Goal: Use online tool/utility: Utilize a website feature to perform a specific function

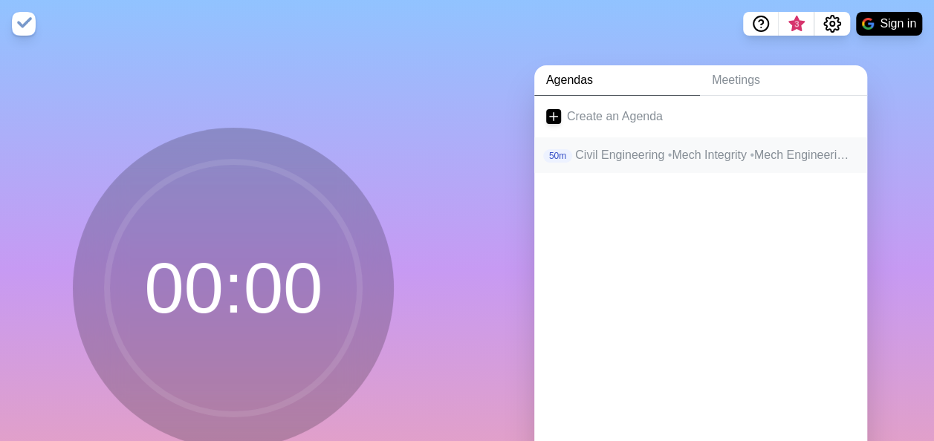
click at [609, 157] on p "Civil Engineering • Mech Integrity • Mech Engineering • Land Surveying • Admin" at bounding box center [715, 155] width 280 height 18
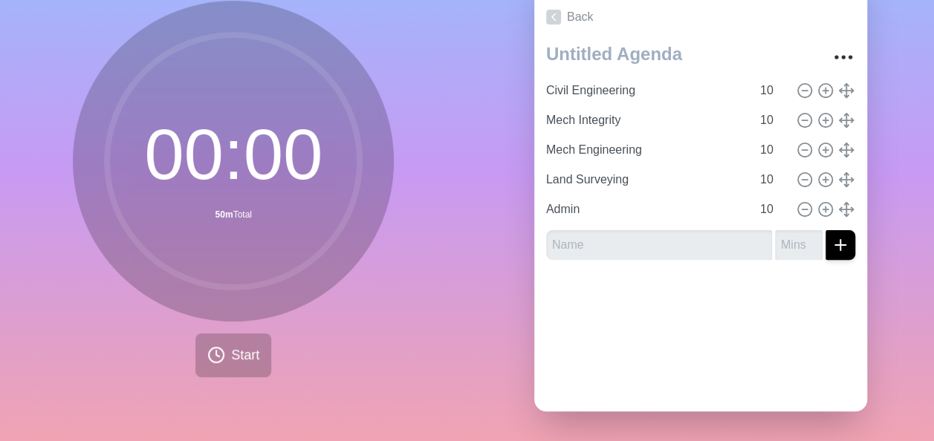
scroll to position [111, 0]
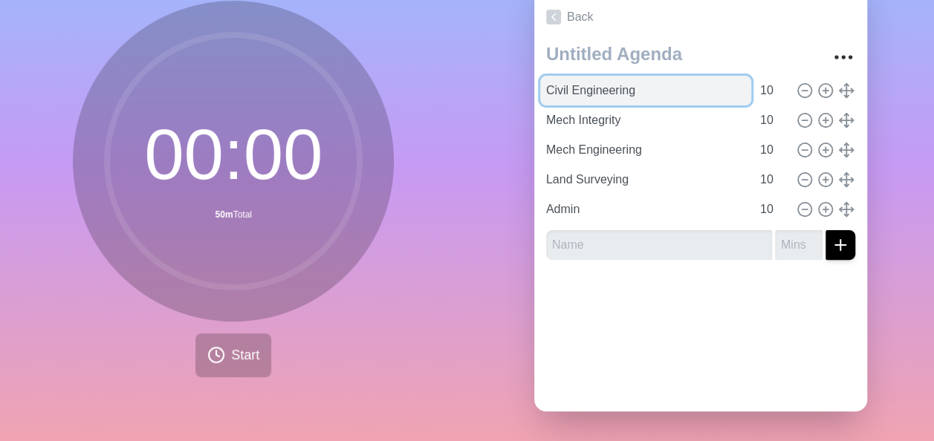
click at [584, 85] on input "Civil Engineering" at bounding box center [645, 91] width 211 height 30
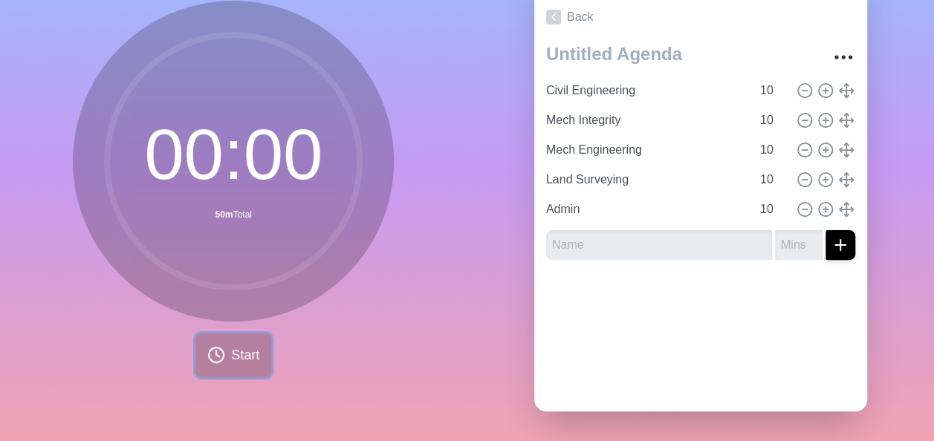
click at [249, 345] on span "Start" at bounding box center [245, 355] width 28 height 20
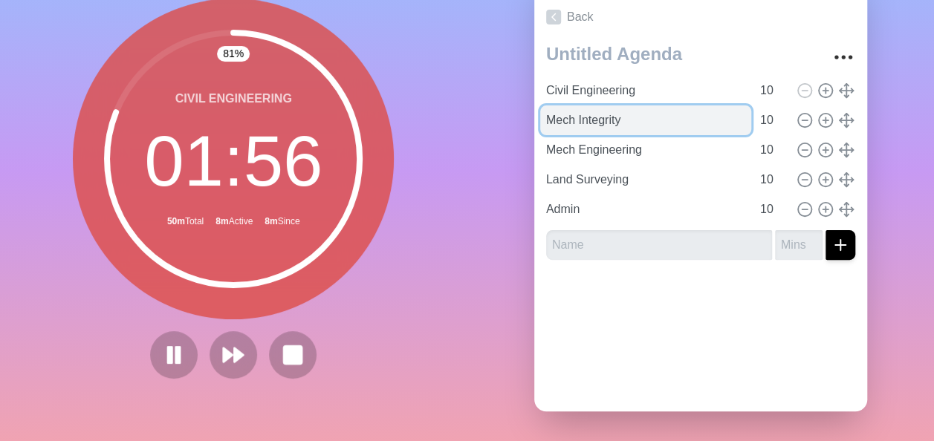
click at [593, 112] on input "Mech Integrity" at bounding box center [645, 120] width 211 height 30
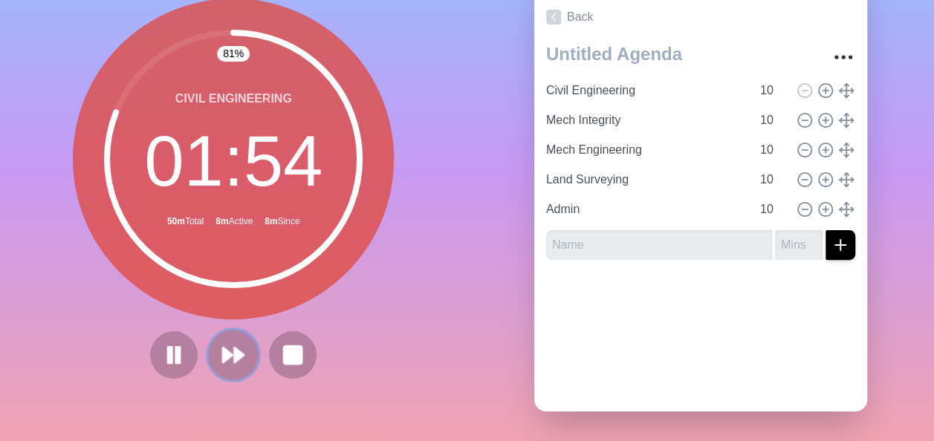
click at [235, 348] on polygon at bounding box center [240, 355] width 10 height 15
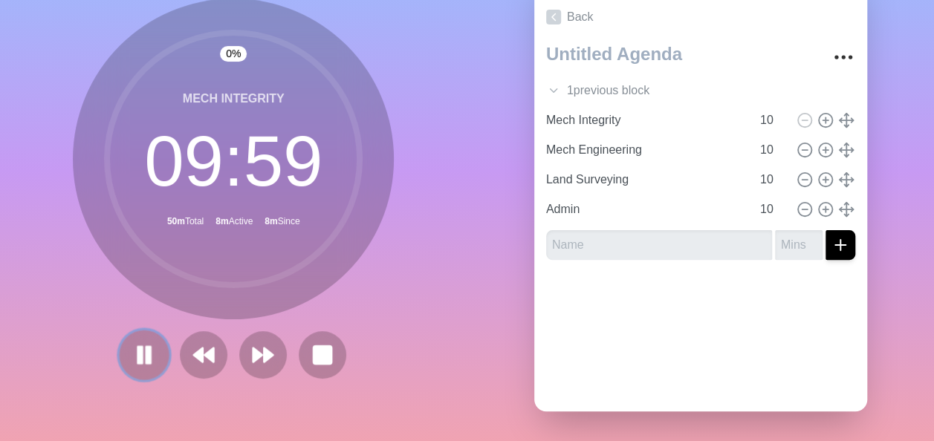
click at [146, 347] on rect at bounding box center [148, 355] width 4 height 16
click at [144, 342] on icon at bounding box center [143, 354] width 25 height 25
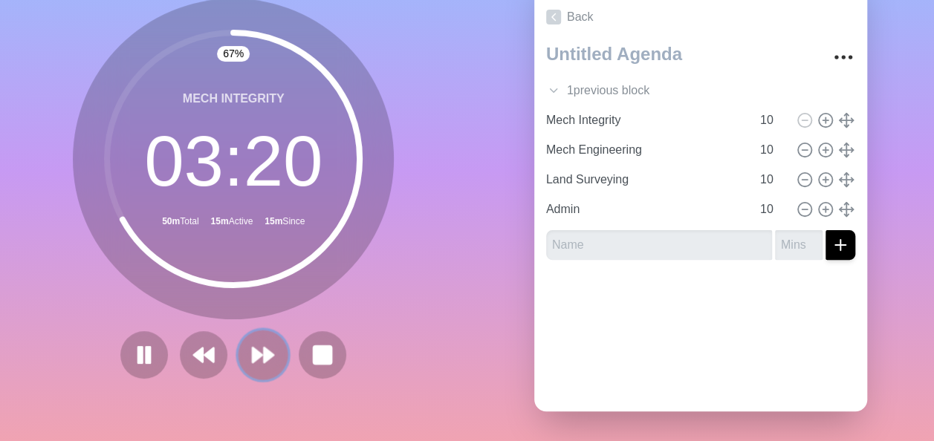
click at [264, 348] on polygon at bounding box center [269, 355] width 10 height 15
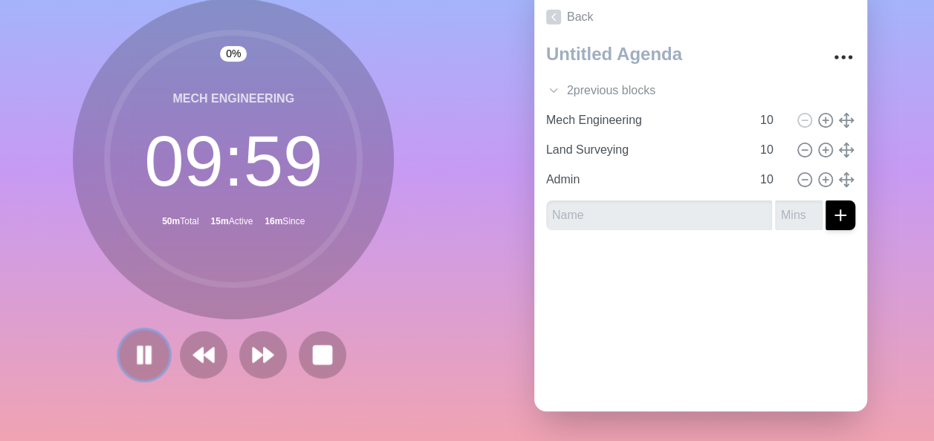
click at [138, 347] on rect at bounding box center [140, 355] width 4 height 16
click at [146, 345] on polygon at bounding box center [144, 354] width 15 height 19
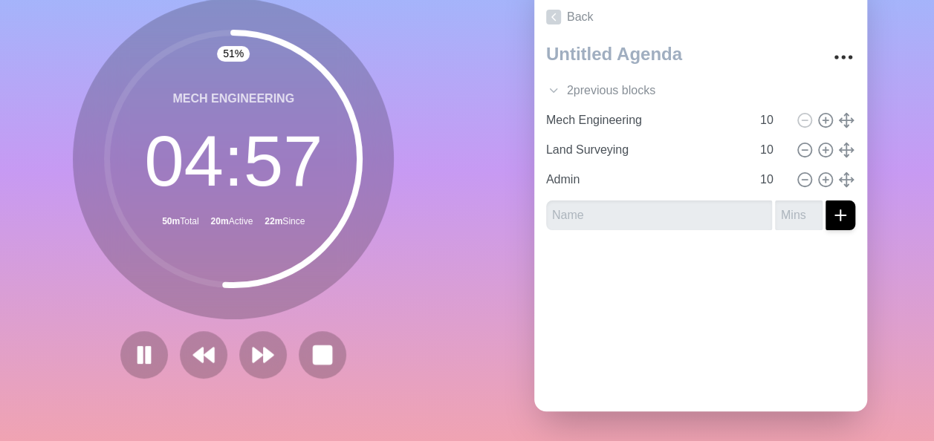
click at [73, 235] on div "Mech Engineering 04 : 57 50m Total 20m Active 22m Since" at bounding box center [233, 159] width 321 height 321
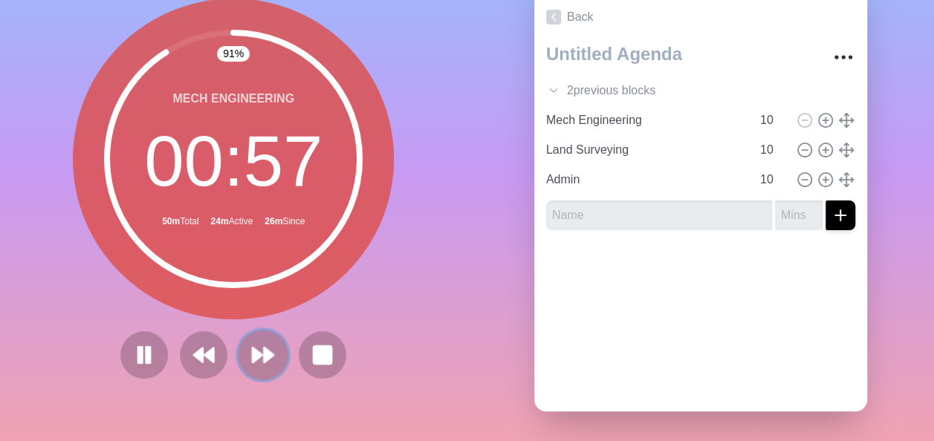
click at [253, 348] on polygon at bounding box center [258, 355] width 10 height 15
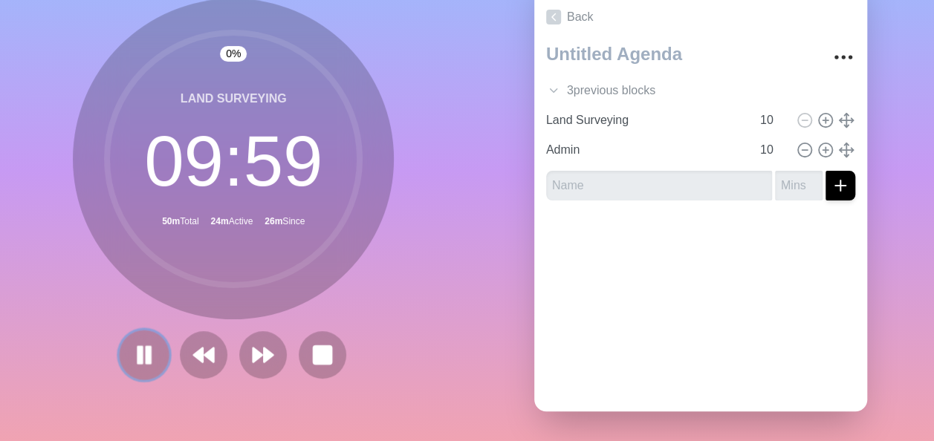
click at [152, 343] on button at bounding box center [145, 355] width 50 height 50
click at [137, 345] on polygon at bounding box center [144, 354] width 15 height 19
click at [146, 347] on rect at bounding box center [148, 355] width 4 height 16
click at [141, 351] on icon at bounding box center [143, 354] width 25 height 25
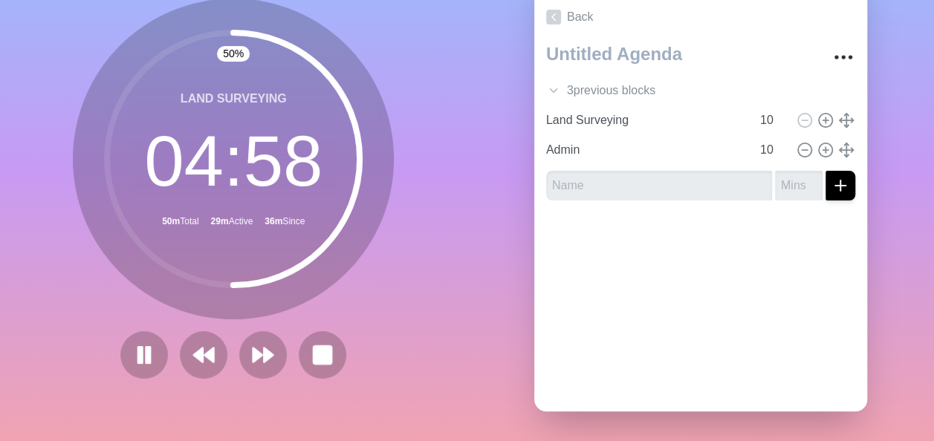
click at [63, 212] on div "50 % Land Surveying 04 : 58 50m Total 29m Active 36m Since" at bounding box center [233, 194] width 467 height 493
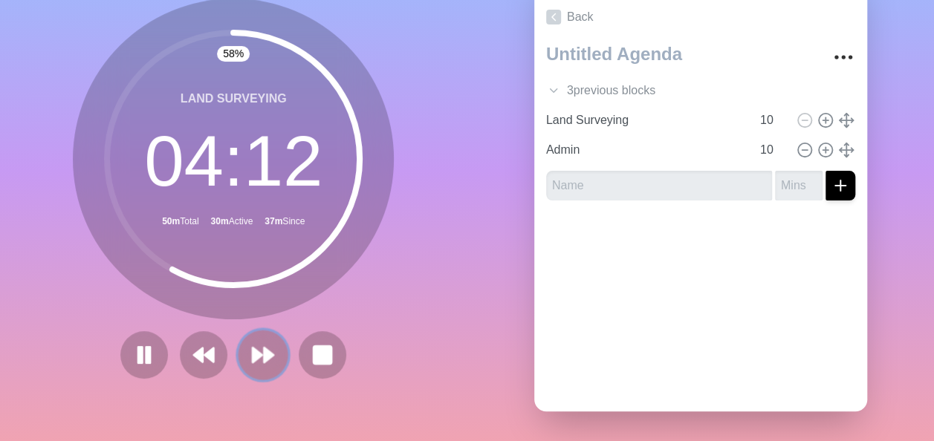
click at [254, 348] on polygon at bounding box center [258, 355] width 10 height 15
